Goal: Task Accomplishment & Management: Use online tool/utility

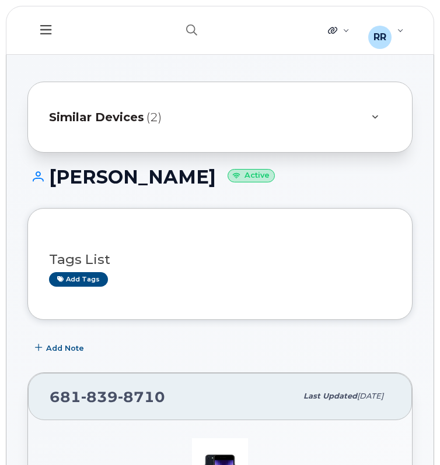
scroll to position [292, 0]
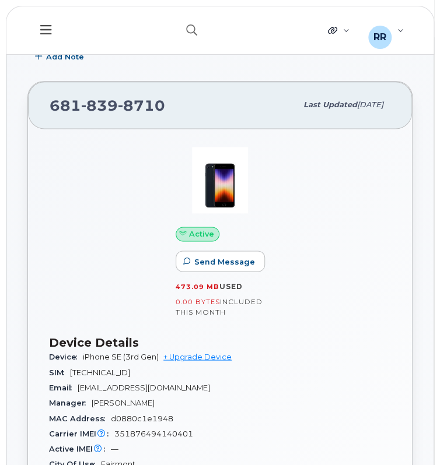
click at [159, 38] on header "Support Alerts Knowledge Base Quicklinks Suspend / Cancel Device Change SIM Car…" at bounding box center [220, 30] width 428 height 49
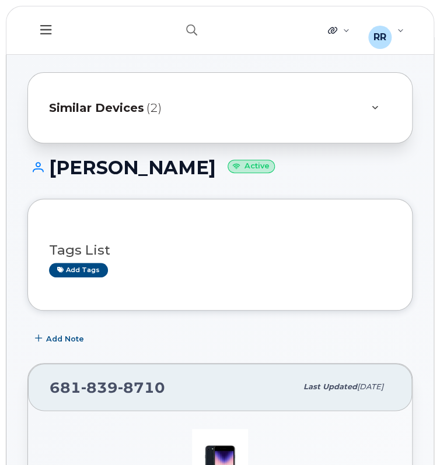
scroll to position [0, 0]
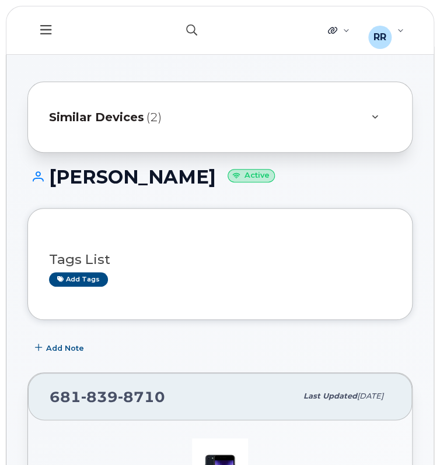
click at [197, 29] on icon "button" at bounding box center [191, 29] width 11 height 11
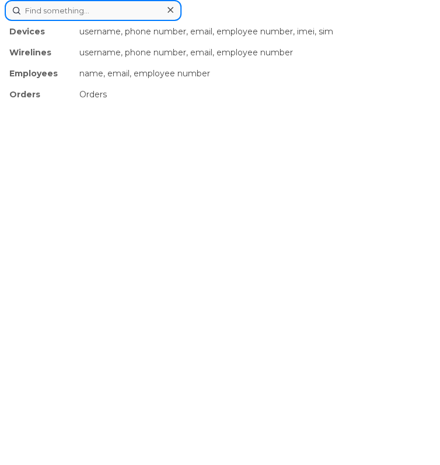
paste input "3302725136"
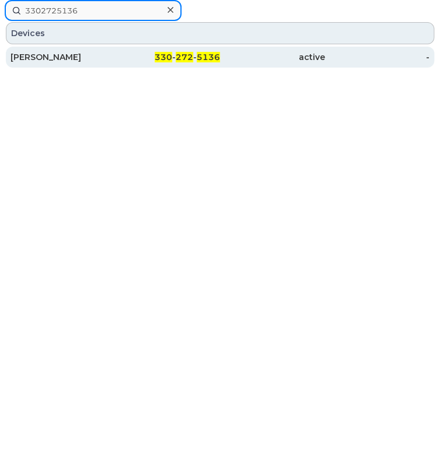
type input "3302725136"
click at [88, 58] on div "[PERSON_NAME]" at bounding box center [62, 57] width 105 height 12
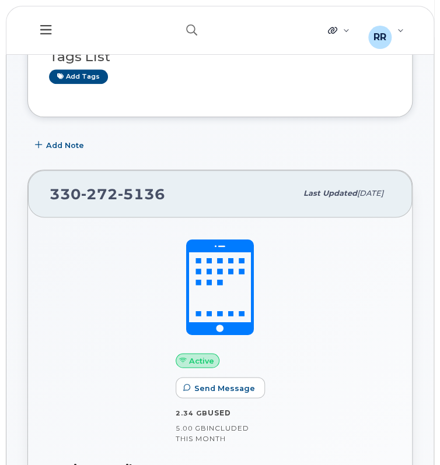
scroll to position [205, 0]
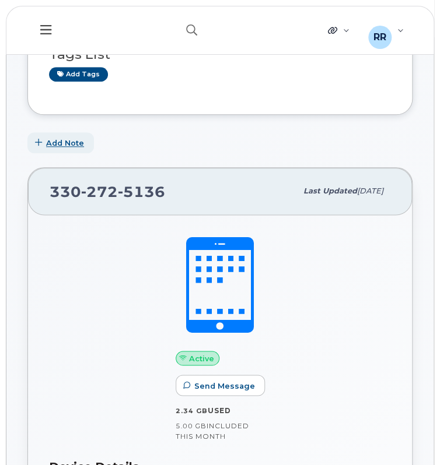
click at [50, 143] on span "Add Note" at bounding box center [65, 143] width 38 height 11
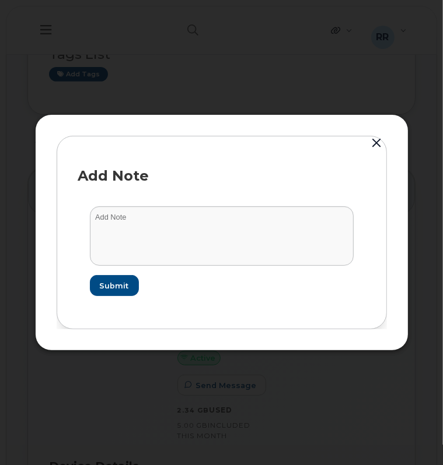
click at [197, 166] on div "Add Note" at bounding box center [221, 175] width 287 height 37
drag, startPoint x: 74, startPoint y: 213, endPoint x: 119, endPoint y: 217, distance: 45.1
click at [119, 217] on div "Add Note Submit" at bounding box center [222, 233] width 330 height 194
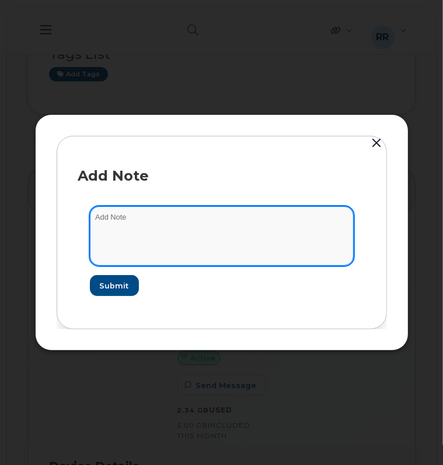
click at [126, 215] on textarea at bounding box center [222, 235] width 264 height 59
paste textarea "CSE0001428 was approved - this device does not need to register in Intune"
type textarea "CSE0001428 was approved - this device does not need to register in Intune"
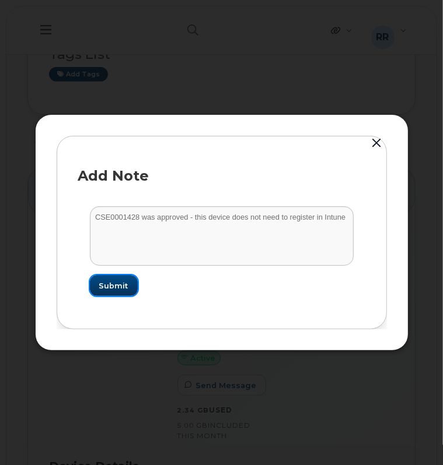
click at [126, 278] on button "Submit" at bounding box center [114, 285] width 48 height 21
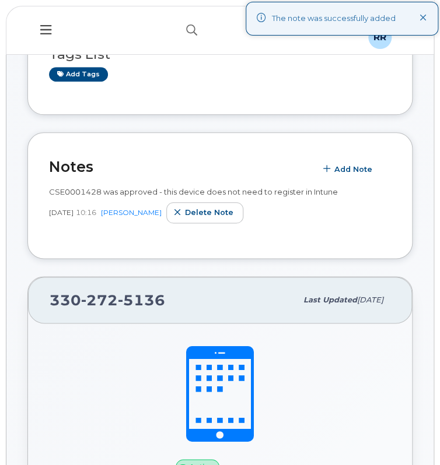
drag, startPoint x: 152, startPoint y: 185, endPoint x: 162, endPoint y: 131, distance: 54.6
click at [152, 185] on div "CSE0001428 was approved - this device does not need to register in Intune Sep 0…" at bounding box center [220, 209] width 342 height 58
click at [197, 31] on icon "button" at bounding box center [191, 29] width 11 height 11
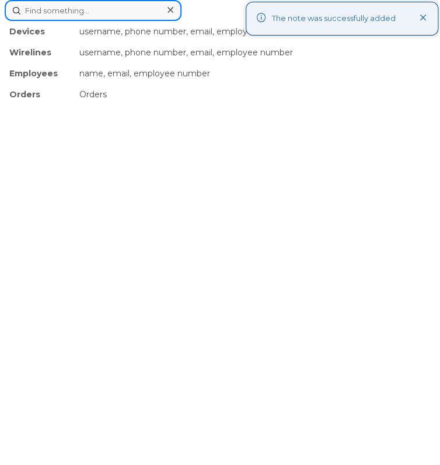
click at [118, 4] on input at bounding box center [93, 10] width 177 height 21
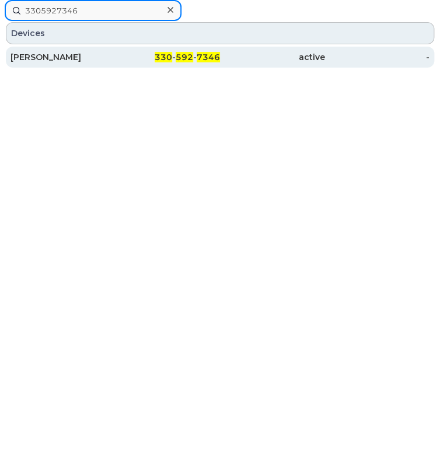
type input "3305927346"
click at [94, 61] on div "[PERSON_NAME]" at bounding box center [62, 57] width 105 height 12
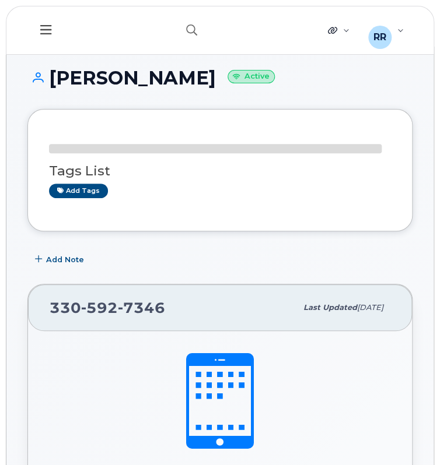
click at [61, 268] on button "Add Note" at bounding box center [60, 259] width 66 height 21
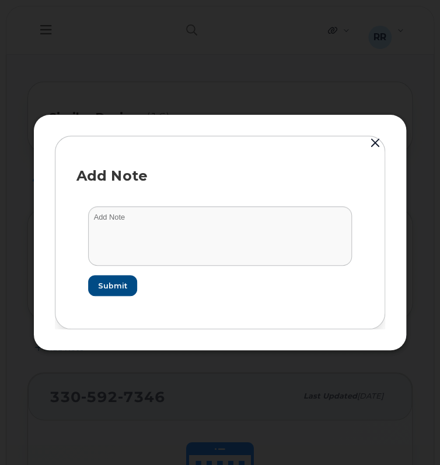
click at [229, 192] on div "Add Note" at bounding box center [219, 175] width 287 height 37
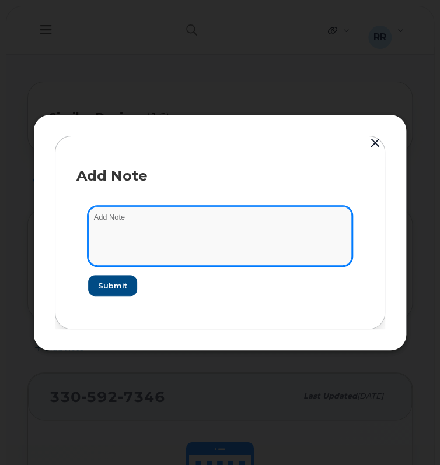
click at [158, 233] on textarea at bounding box center [220, 235] width 264 height 59
paste textarea "CSE0001428 was approved - this device does not need to register in Intune"
click at [132, 219] on textarea "CSE0001428 was approved - this device does not need to register in Intune" at bounding box center [220, 235] width 264 height 59
type textarea "CSE0001427 was approved - this device does not need to register in Intune"
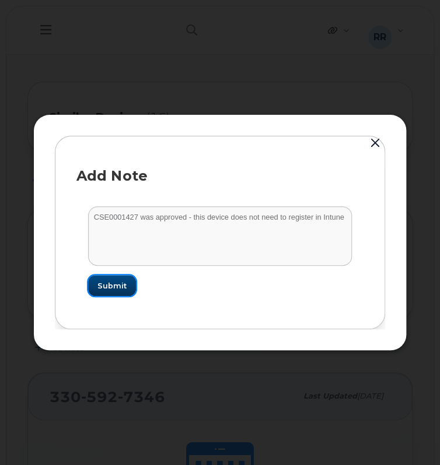
click at [108, 285] on span "Submit" at bounding box center [111, 285] width 29 height 11
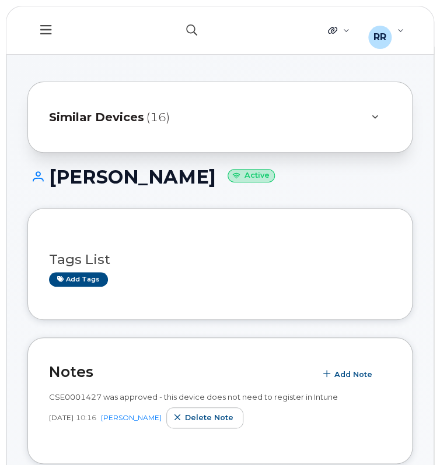
click at [192, 31] on icon "button" at bounding box center [191, 29] width 11 height 11
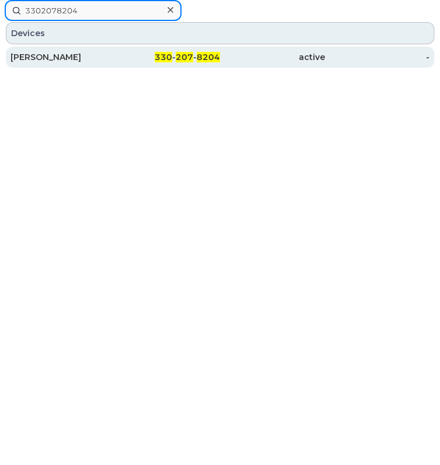
type input "3302078204"
click at [86, 55] on div "BRIAN W HAMMOND" at bounding box center [62, 57] width 105 height 12
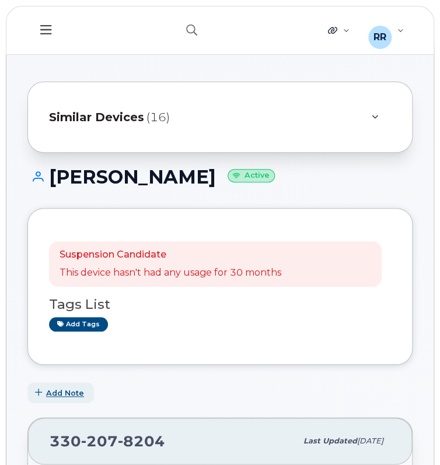
click at [54, 393] on span "Add Note" at bounding box center [65, 393] width 38 height 11
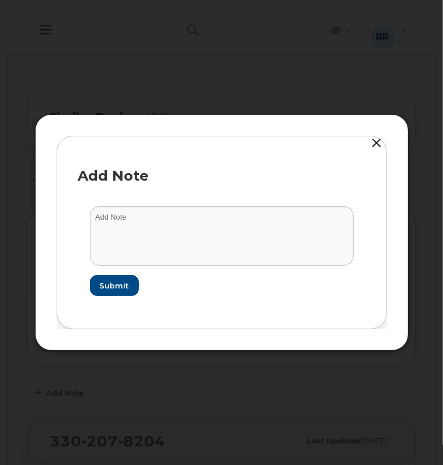
click at [153, 189] on div "Add Note" at bounding box center [221, 175] width 287 height 37
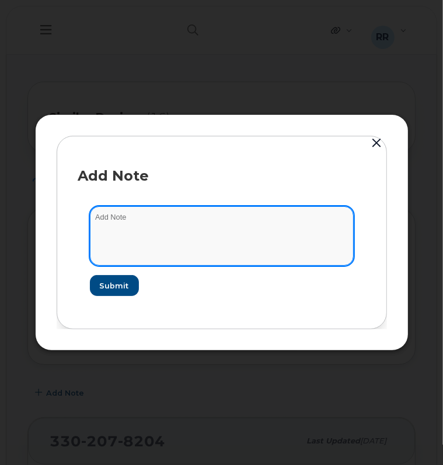
click at [132, 214] on textarea at bounding box center [222, 235] width 264 height 59
paste textarea "CSE0001428 was approved - this device does not need to register in Intune"
click at [133, 219] on textarea "CSE0001428 was approved - this device does not need to register in Intune" at bounding box center [222, 235] width 264 height 59
type textarea "CSE0001426 was approved - this device does not need to register in Intune"
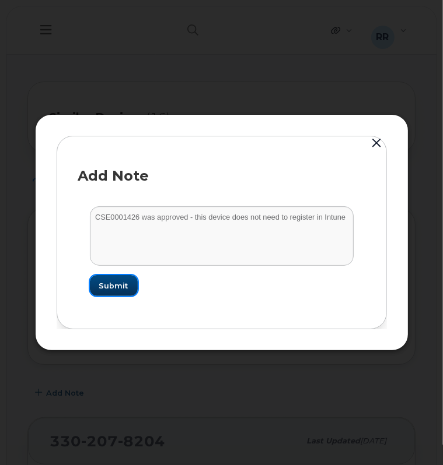
click at [124, 280] on span "Submit" at bounding box center [113, 285] width 29 height 11
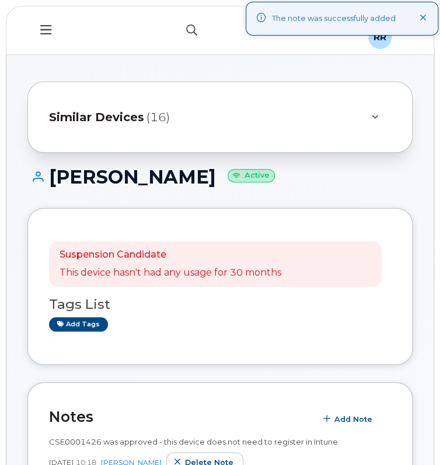
click at [192, 41] on button "button" at bounding box center [191, 30] width 37 height 34
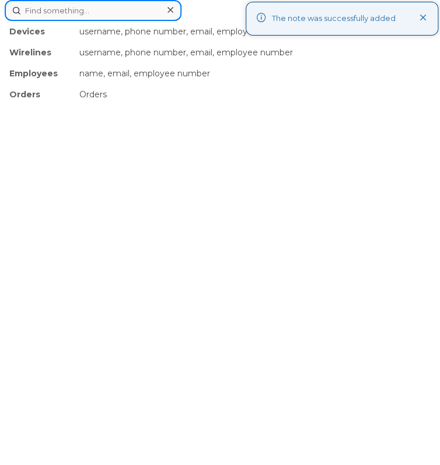
click at [120, 13] on input at bounding box center [93, 10] width 177 height 21
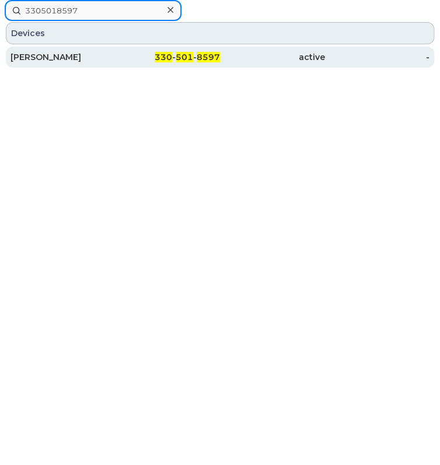
type input "3305018597"
click at [79, 54] on div "[PERSON_NAME]" at bounding box center [62, 57] width 105 height 12
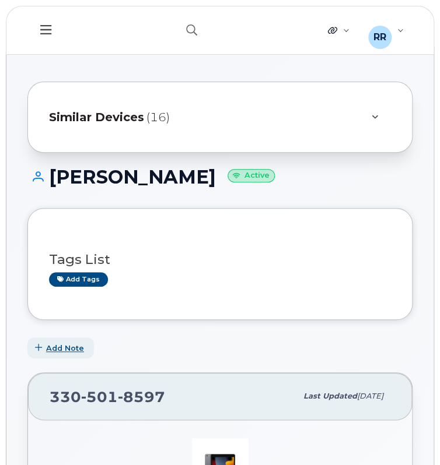
click at [61, 346] on span "Add Note" at bounding box center [65, 348] width 38 height 11
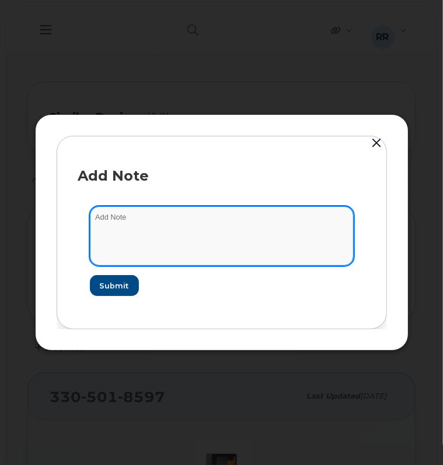
click at [163, 223] on textarea at bounding box center [222, 235] width 264 height 59
paste textarea "CSE0001428 was approved - this device does not need to register in Intune"
click at [135, 218] on textarea "CSE0001428 was approved - this device does not need to register in Intune" at bounding box center [222, 235] width 264 height 59
type textarea "CSE0001425 was approved - this device does not need to register in Intune"
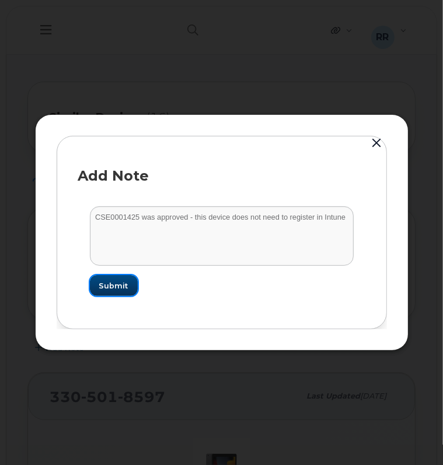
click at [122, 283] on span "Submit" at bounding box center [113, 285] width 29 height 11
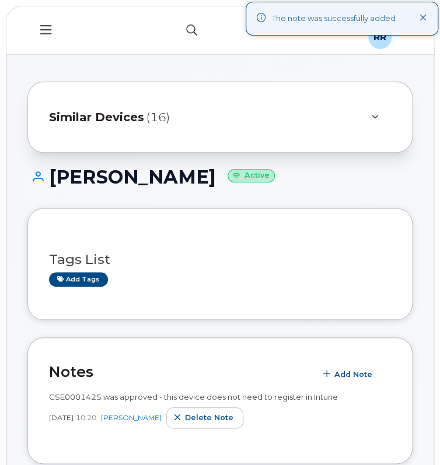
click at [193, 26] on icon "button" at bounding box center [191, 29] width 11 height 11
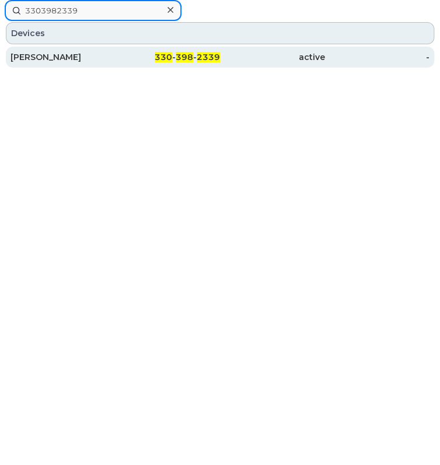
type input "3303982339"
click at [112, 64] on div "[PERSON_NAME]" at bounding box center [62, 57] width 105 height 21
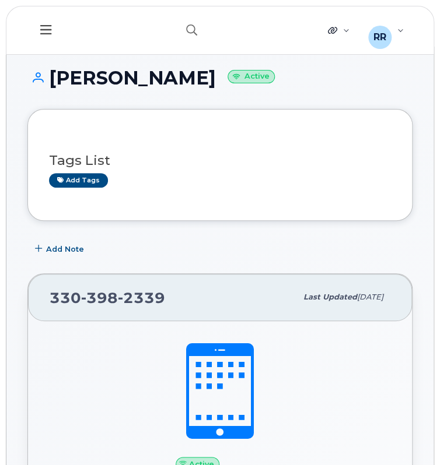
click at [72, 168] on h3 "Tags List" at bounding box center [220, 160] width 342 height 15
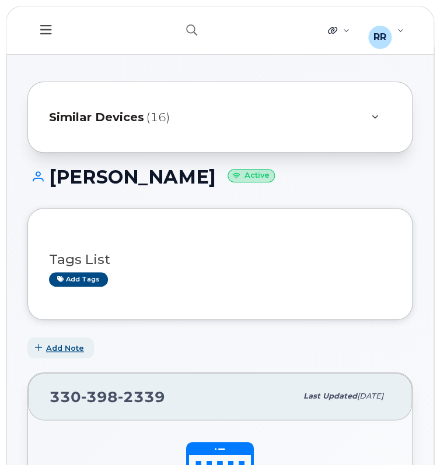
click at [61, 346] on span "Add Note" at bounding box center [65, 348] width 38 height 11
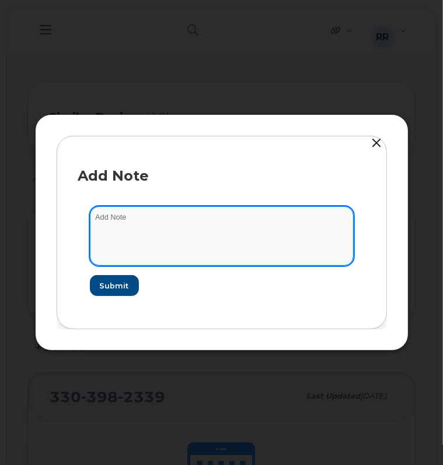
click at [111, 244] on textarea at bounding box center [222, 235] width 264 height 59
paste textarea "CSE0001428 was approved - this device does not need to register in Intune"
click at [135, 218] on textarea "CSE0001428 was approved - this device does not need to register in Intune" at bounding box center [222, 235] width 264 height 59
type textarea "CSE0001424 was approved - this device does not need to register in Intune"
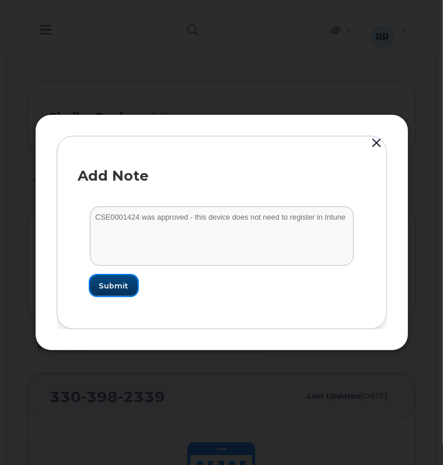
click at [124, 283] on span "Submit" at bounding box center [113, 285] width 29 height 11
